Goal: Check status: Check status

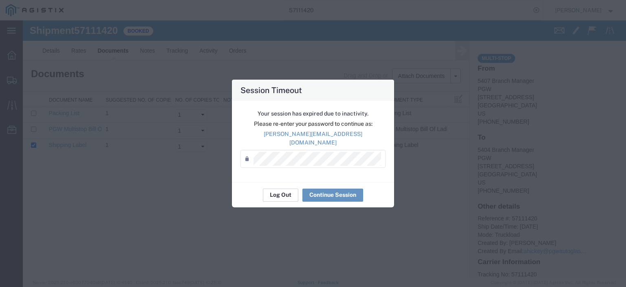
click at [287, 194] on button "Log Out" at bounding box center [280, 194] width 35 height 13
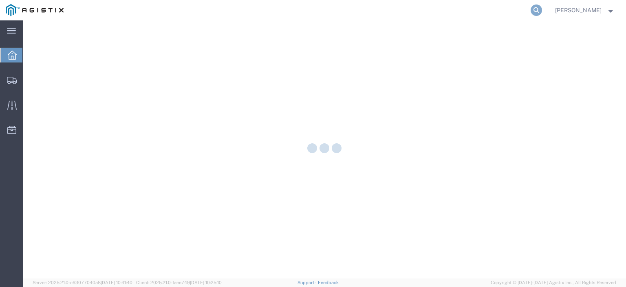
click at [542, 11] on icon at bounding box center [536, 9] width 11 height 11
paste input "57143268"
type input "57143268"
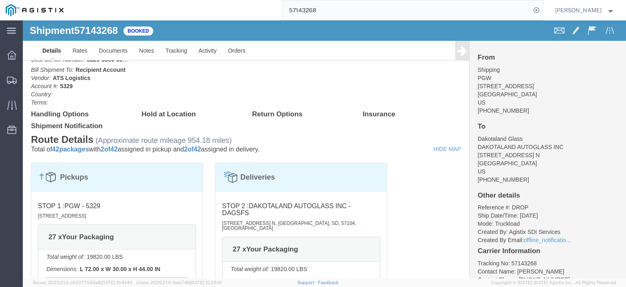
scroll to position [408, 0]
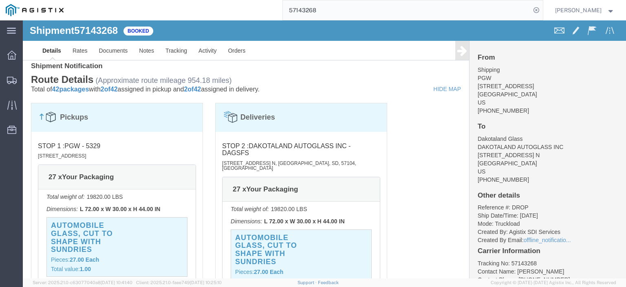
click span "57143268"
copy span "57143268"
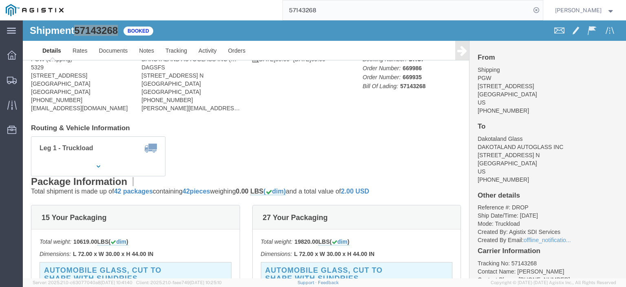
scroll to position [0, 0]
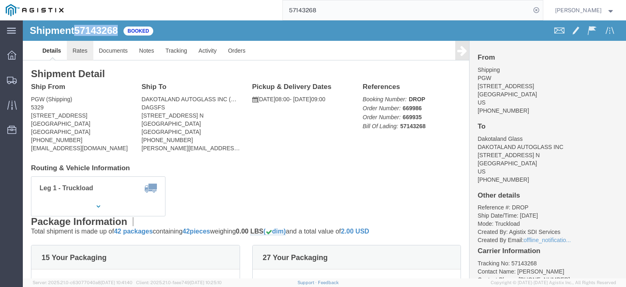
click link "Rates"
